Goal: Task Accomplishment & Management: Manage account settings

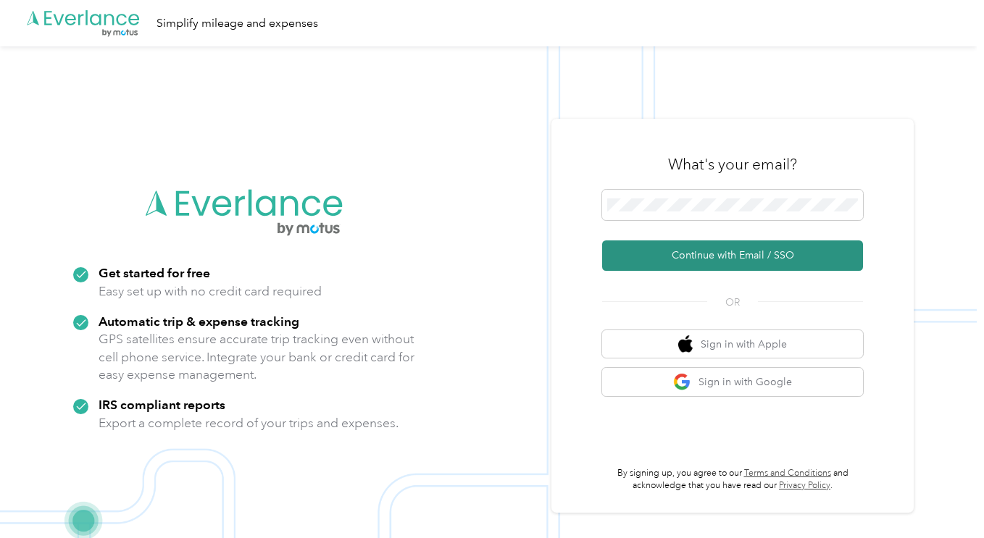
click at [717, 251] on button "Continue with Email / SSO" at bounding box center [732, 255] width 261 height 30
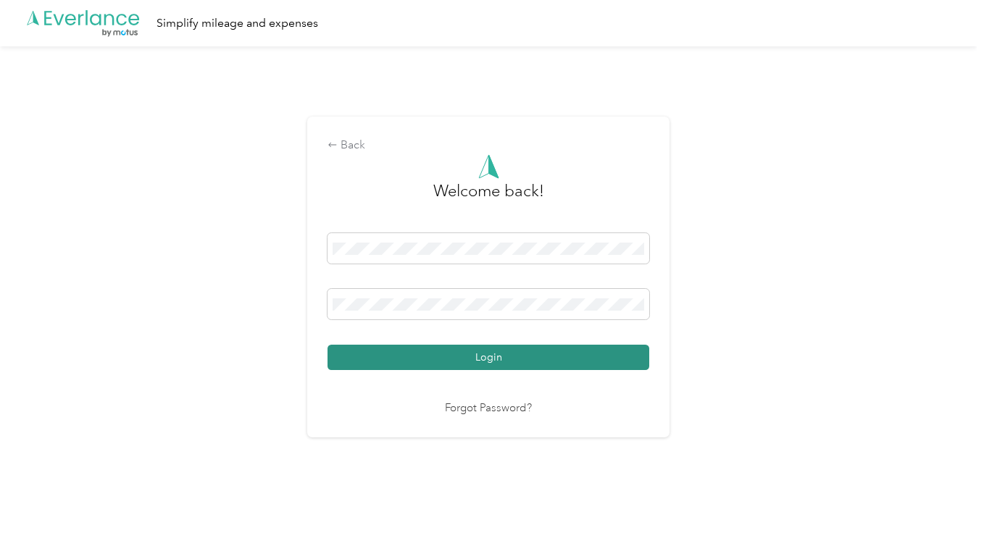
click at [445, 352] on button "Login" at bounding box center [488, 357] width 322 height 25
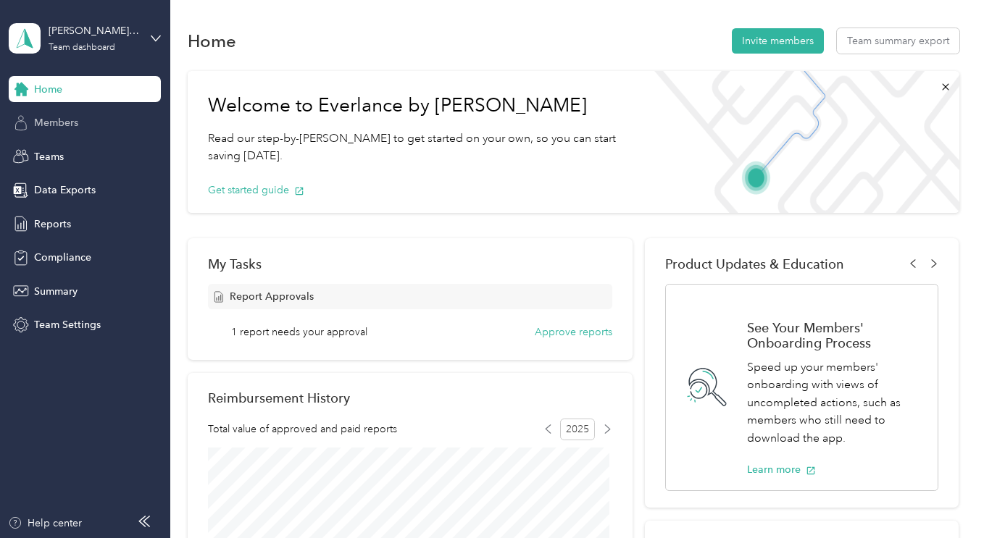
click at [80, 119] on div "Members" at bounding box center [85, 123] width 152 height 26
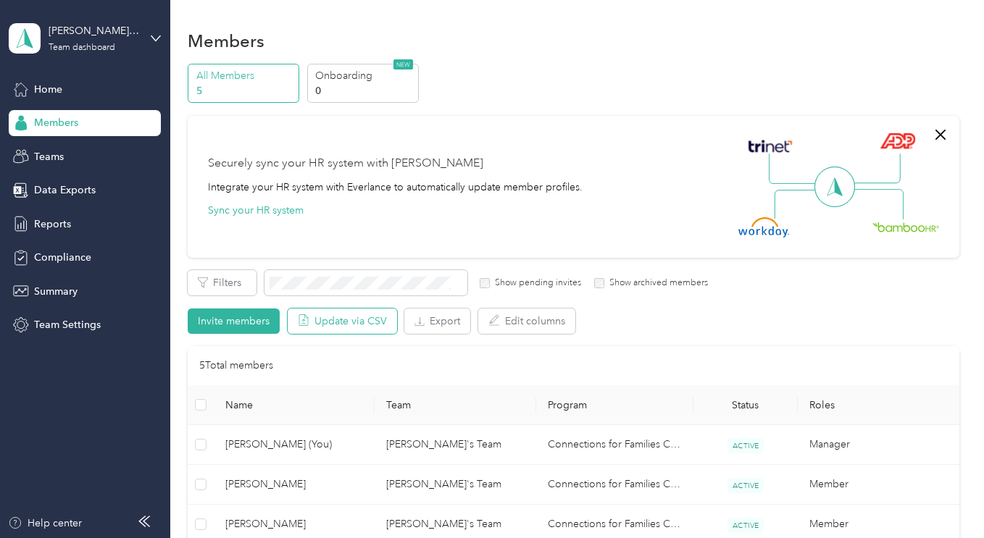
scroll to position [241, 0]
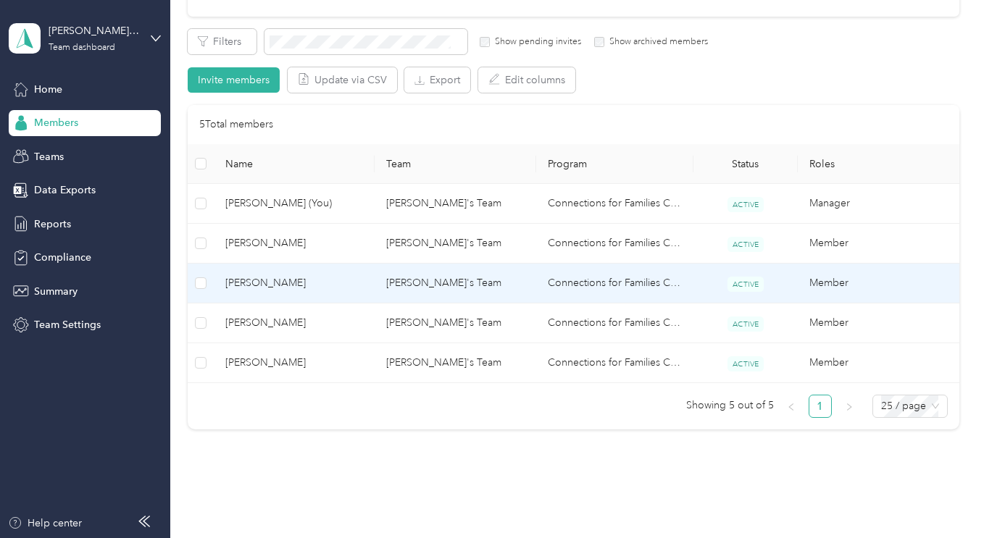
click at [296, 282] on span "[PERSON_NAME]" at bounding box center [294, 283] width 138 height 16
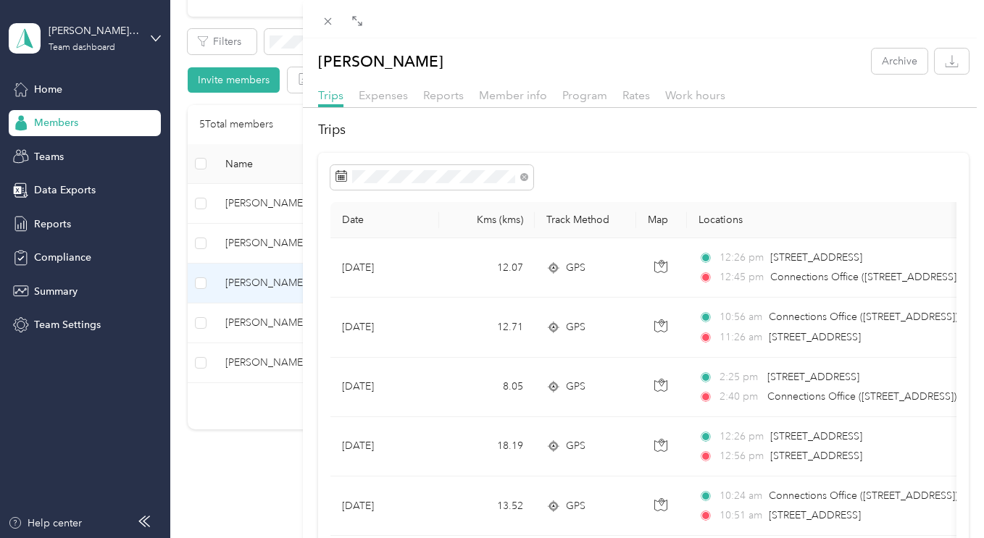
click at [463, 101] on div "Trips Expenses Reports Member info Program Rates Work hours" at bounding box center [644, 97] width 682 height 21
click at [450, 97] on span "Reports" at bounding box center [443, 95] width 41 height 14
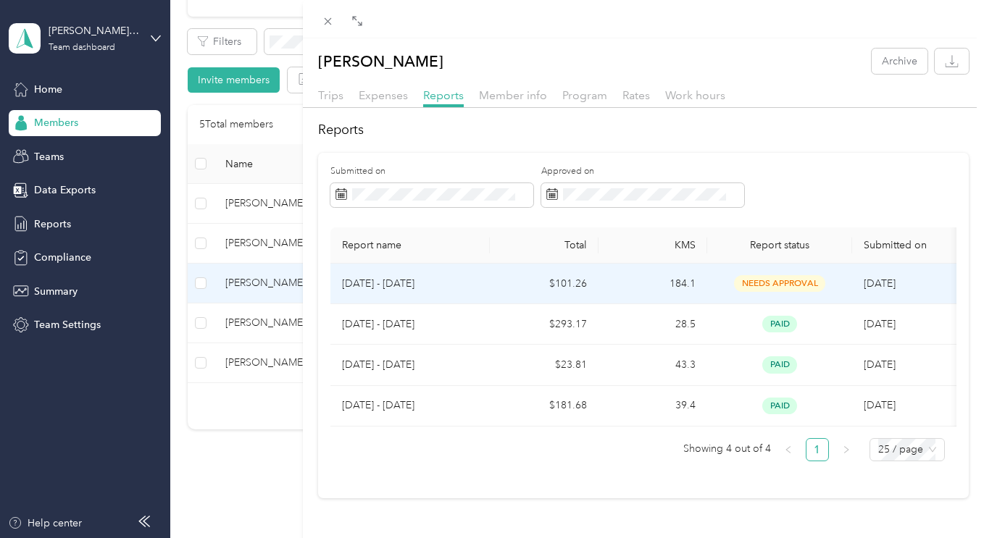
click at [427, 285] on p "[DATE] - [DATE]" at bounding box center [410, 284] width 136 height 16
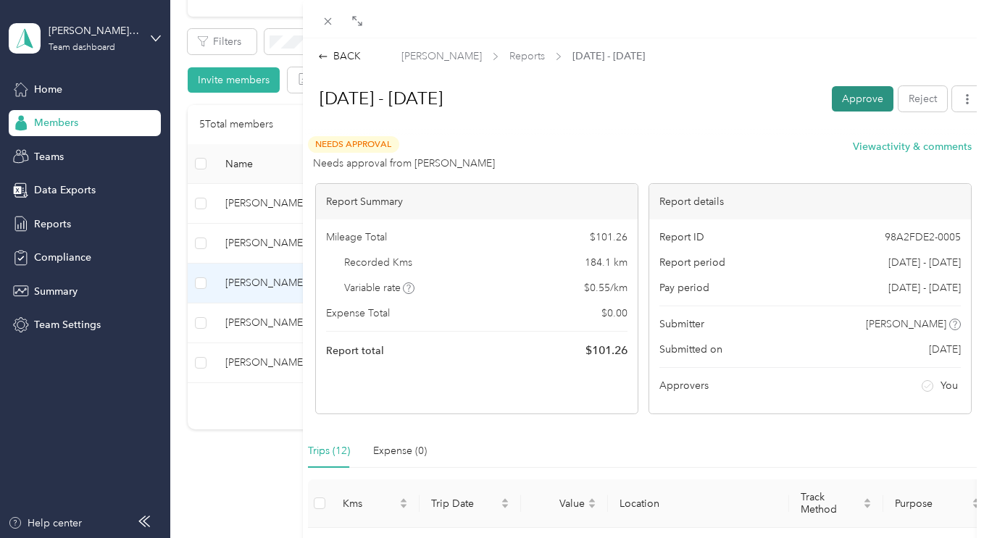
click at [850, 99] on button "Approve" at bounding box center [863, 98] width 62 height 25
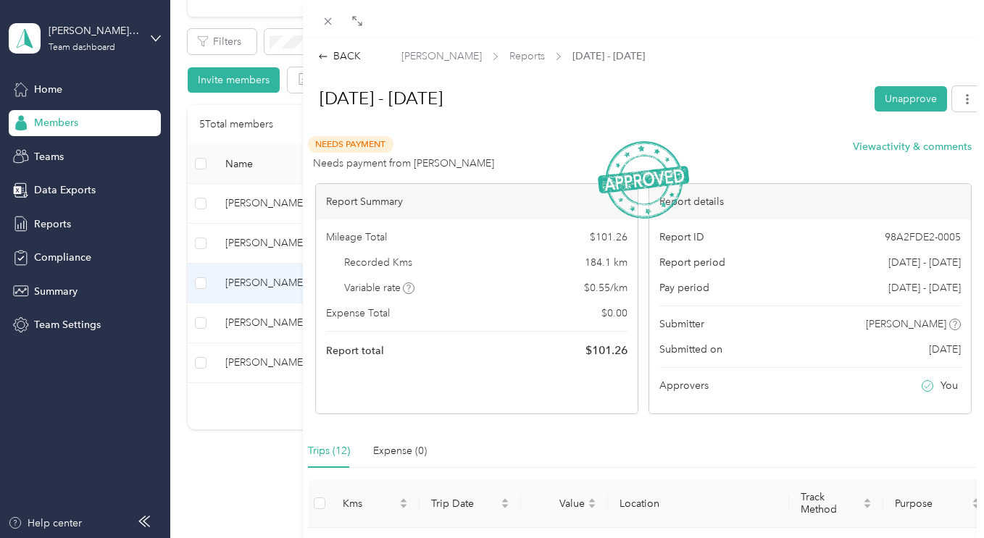
click at [128, 47] on div "BACK [PERSON_NAME] Reports [DATE] - [DATE] [DATE] - [DATE] Unapprove Needs Paym…" at bounding box center [492, 269] width 984 height 538
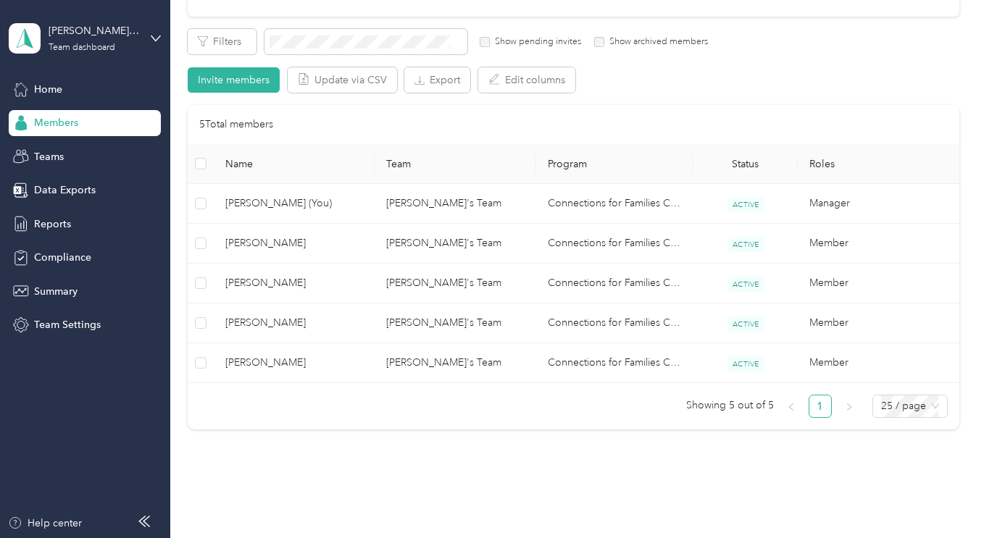
click at [146, 38] on div "[PERSON_NAME]'s Team Team dashboard" at bounding box center [85, 38] width 152 height 51
click at [62, 180] on div "Log out" at bounding box center [50, 176] width 56 height 15
